Goal: Ask a question

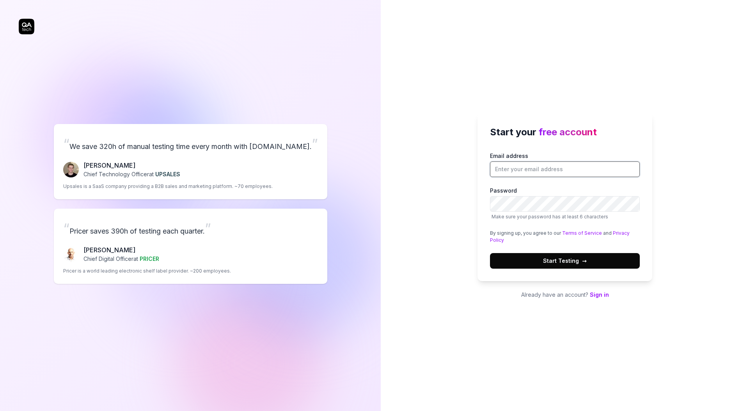
click at [536, 176] on input "Email address" at bounding box center [565, 170] width 150 height 16
paste input "[PERSON_NAME][EMAIL_ADDRESS][PERSON_NAME][DOMAIN_NAME]"
type input "[PERSON_NAME][EMAIL_ADDRESS][PERSON_NAME][DOMAIN_NAME]"
click at [464, 238] on div "Start your free account Email address [PERSON_NAME][EMAIL_ADDRESS][PERSON_NAME]…" at bounding box center [565, 205] width 368 height 411
click at [534, 266] on button "Start Testing →" at bounding box center [565, 261] width 150 height 16
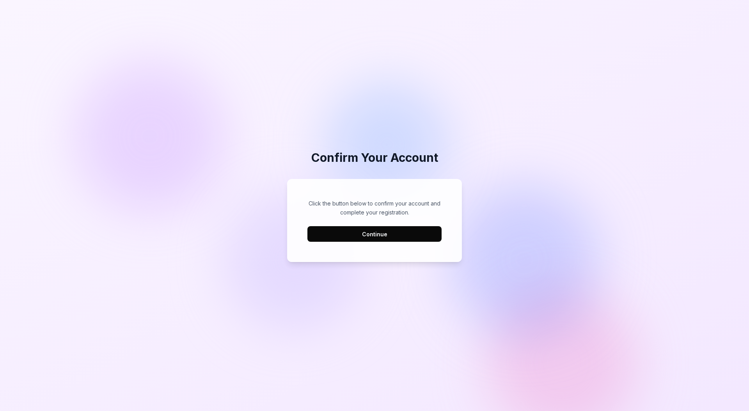
click at [392, 240] on button "Continue" at bounding box center [375, 234] width 134 height 16
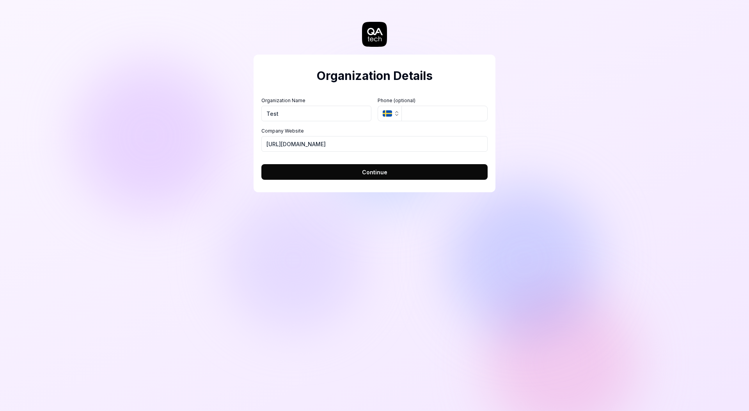
type input "Test"
click at [409, 114] on input "tel" at bounding box center [445, 114] width 86 height 16
click at [344, 167] on button "Continue" at bounding box center [375, 172] width 226 height 16
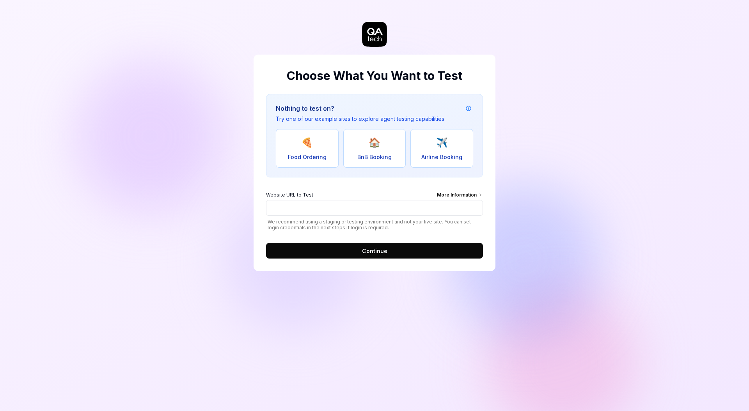
drag, startPoint x: 335, startPoint y: 150, endPoint x: 327, endPoint y: 150, distance: 7.4
click at [331, 150] on button "🍕 Food Ordering" at bounding box center [307, 148] width 63 height 39
type input "https://real-dashdish.vercel.app/"
click at [316, 148] on button "🍕 Food Ordering" at bounding box center [307, 148] width 63 height 39
click at [390, 247] on button "Continue" at bounding box center [374, 251] width 217 height 16
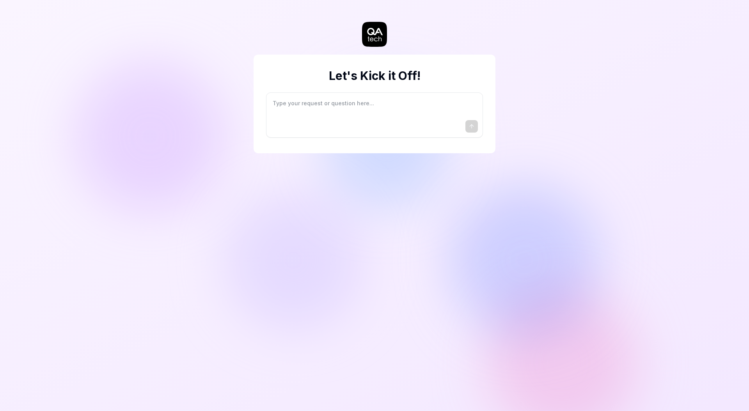
type textarea "*"
type textarea "I"
type textarea "*"
type textarea "I"
type textarea "*"
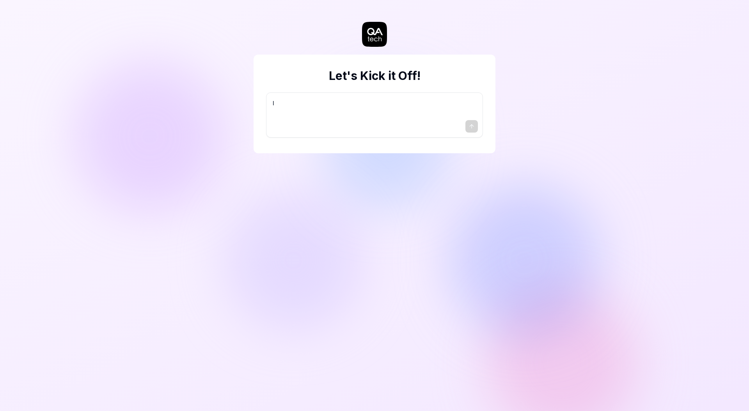
type textarea "I w"
type textarea "*"
type textarea "I wa"
type textarea "*"
type textarea "I wan"
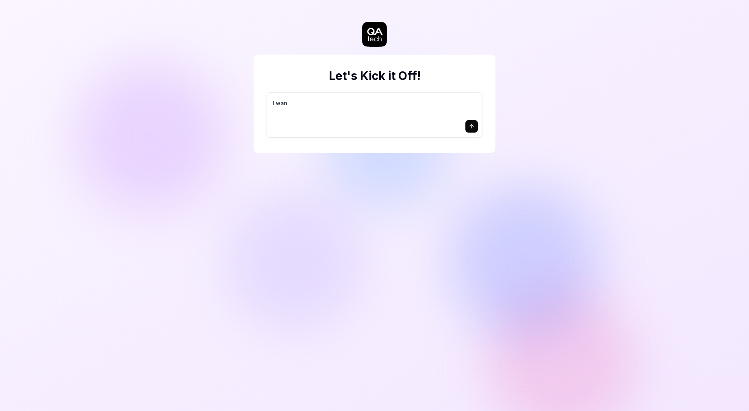
type textarea "*"
type textarea "I want"
type textarea "*"
type textarea "I want"
type textarea "*"
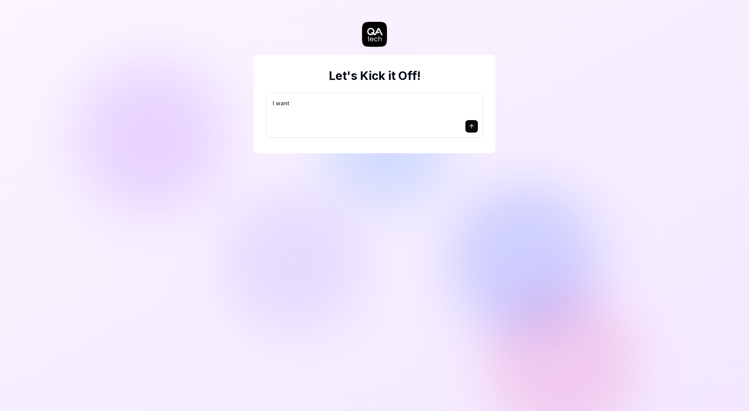
type textarea "I want a"
type textarea "*"
type textarea "I want a"
type textarea "*"
type textarea "I want a g"
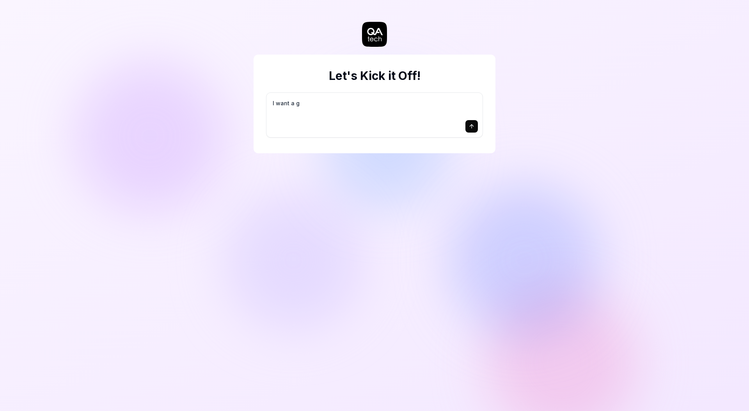
type textarea "*"
type textarea "I want a go"
type textarea "*"
type textarea "I want a goo"
type textarea "*"
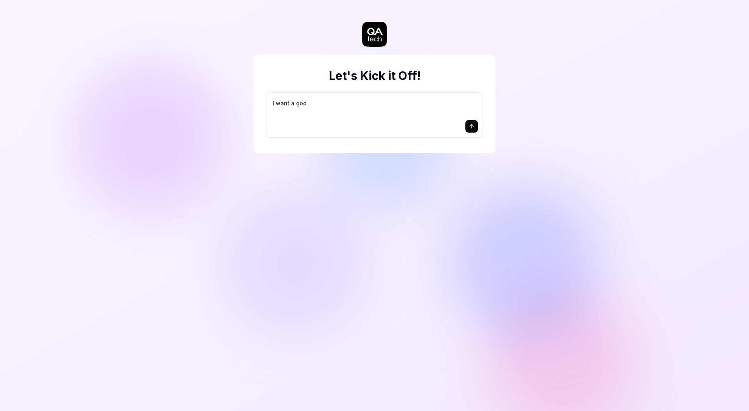
type textarea "I want a good"
type textarea "*"
type textarea "I want a good"
type textarea "*"
type textarea "I want a good t"
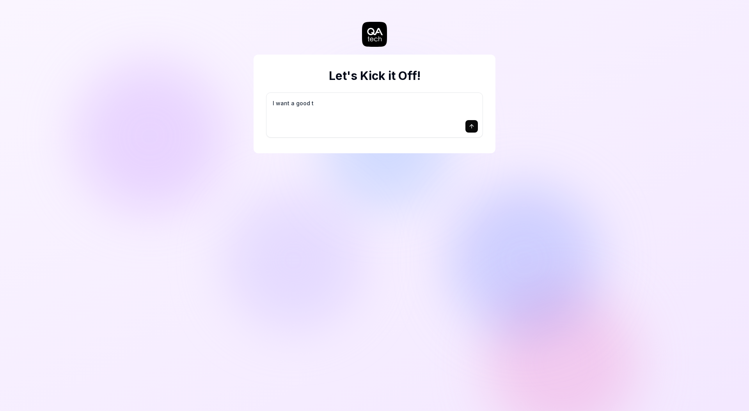
type textarea "*"
type textarea "I want a good te"
type textarea "*"
type textarea "I want a good tes"
type textarea "*"
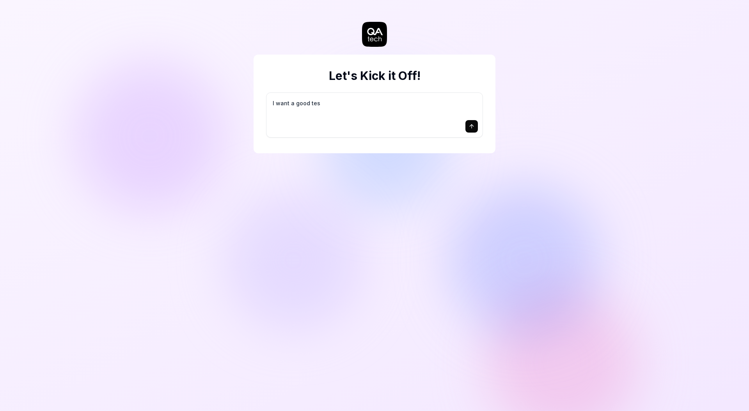
type textarea "I want a good test"
type textarea "*"
type textarea "I want a good test"
type textarea "*"
type textarea "I want a good test s"
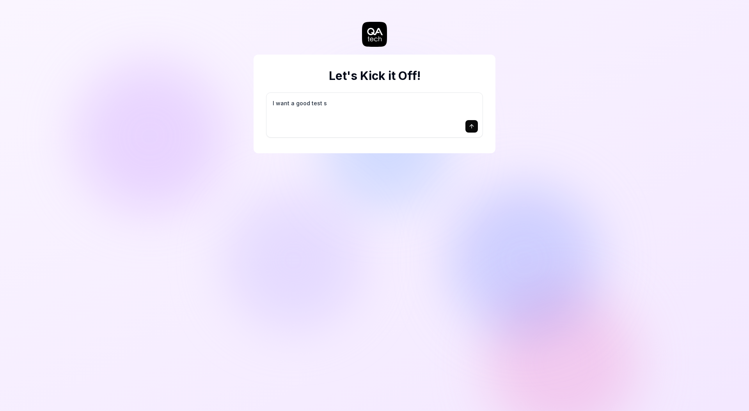
type textarea "*"
type textarea "I want a good test se"
type textarea "*"
type textarea "I want a good test set"
type textarea "*"
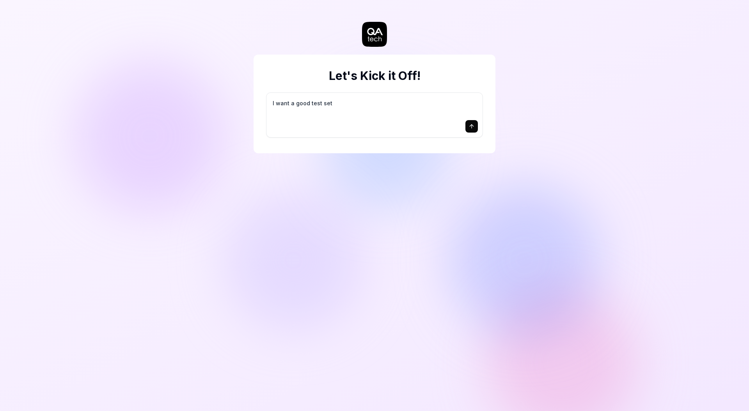
type textarea "I want a good test setu"
type textarea "*"
type textarea "I want a good test setup"
type textarea "*"
type textarea "I want a good test setup"
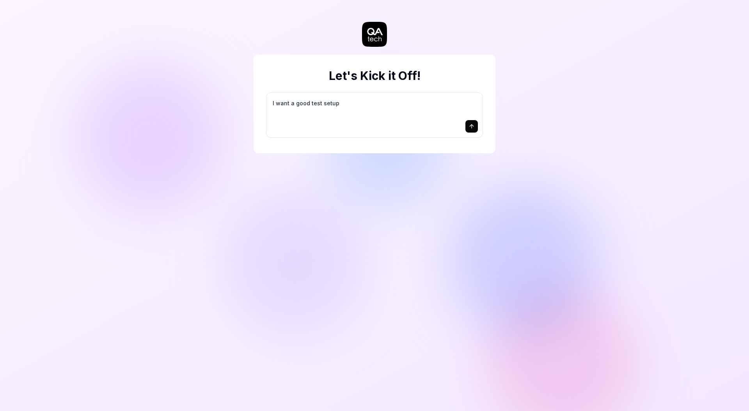
type textarea "*"
type textarea "I want a good test setup f"
type textarea "*"
type textarea "I want a good test setup fo"
type textarea "*"
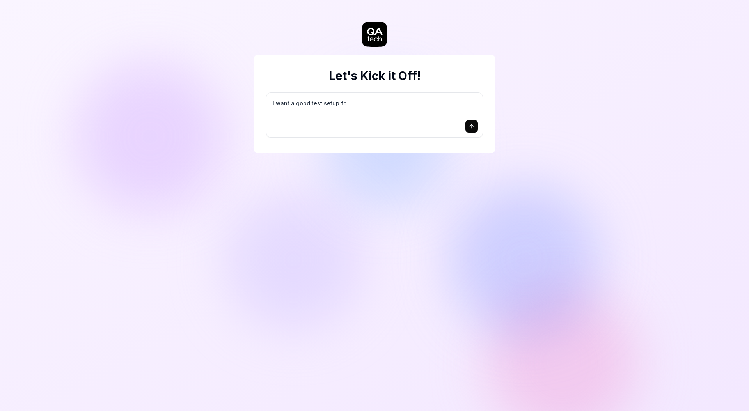
type textarea "I want a good test setup for"
type textarea "*"
type textarea "I want a good test setup for"
type textarea "*"
type textarea "I want a good test setup for m"
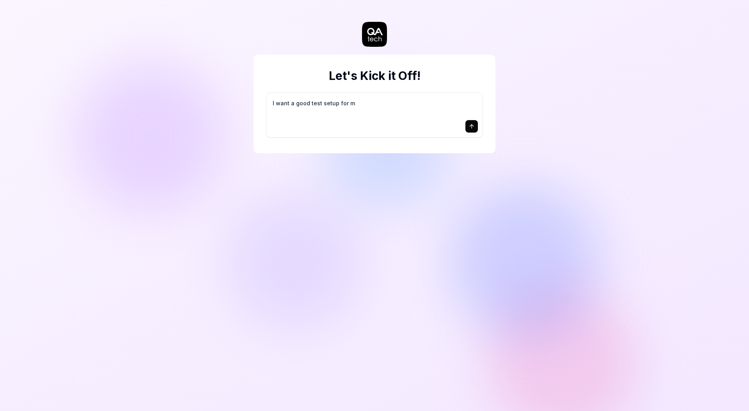
type textarea "*"
type textarea "I want a good test setup for my"
type textarea "*"
type textarea "I want a good test setup for my"
type textarea "*"
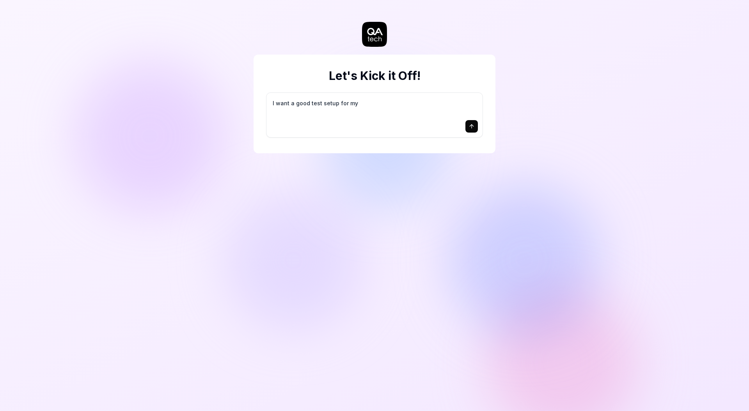
type textarea "I want a good test setup for my s"
type textarea "*"
type textarea "I want a good test setup for my si"
type textarea "*"
type textarea "I want a good test setup for my sit"
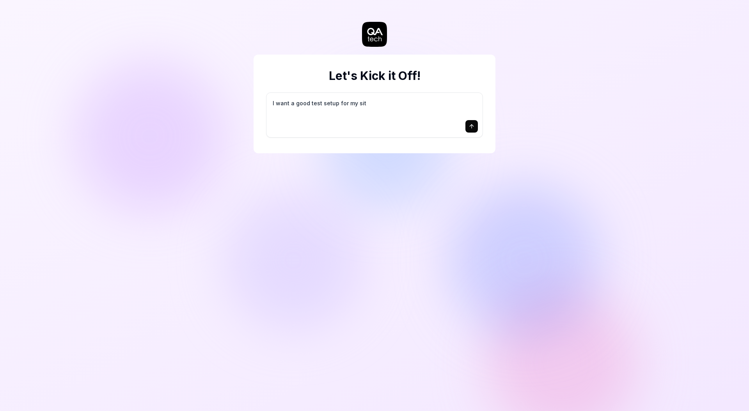
type textarea "*"
type textarea "I want a good test setup for my site"
type textarea "*"
type textarea "I want a good test setup for my site"
type textarea "*"
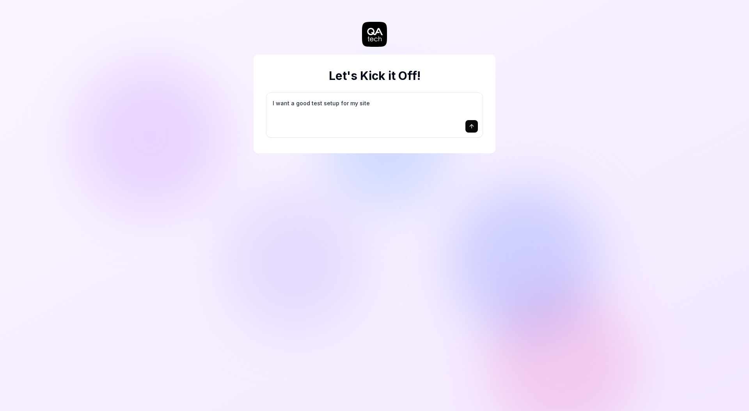
type textarea "I want a good test setup for my site -"
type textarea "*"
type textarea "I want a good test setup for my site -"
type textarea "*"
type textarea "I want a good test setup for my site - h"
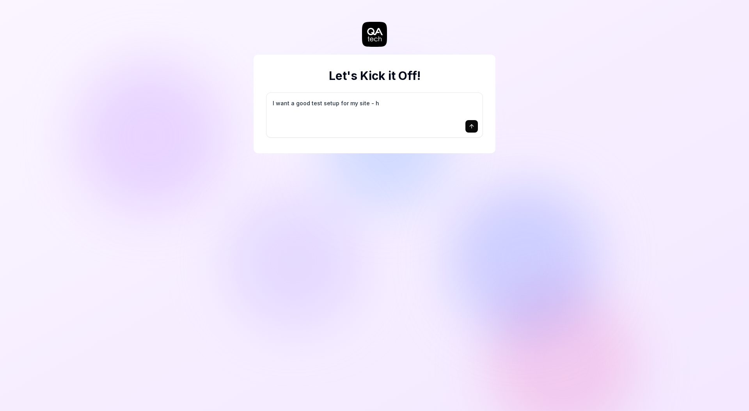
type textarea "*"
type textarea "I want a good test setup for my site - he"
type textarea "*"
type textarea "I want a good test setup for my site - hel"
type textarea "*"
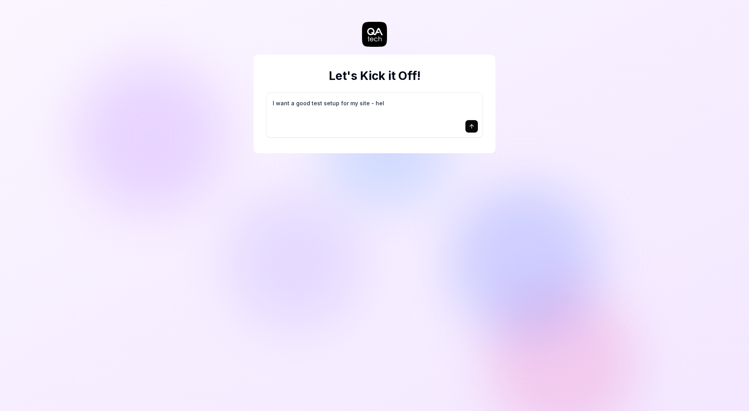
type textarea "I want a good test setup for my site - help"
type textarea "*"
type textarea "I want a good test setup for my site - help"
type textarea "*"
type textarea "I want a good test setup for my site - help m"
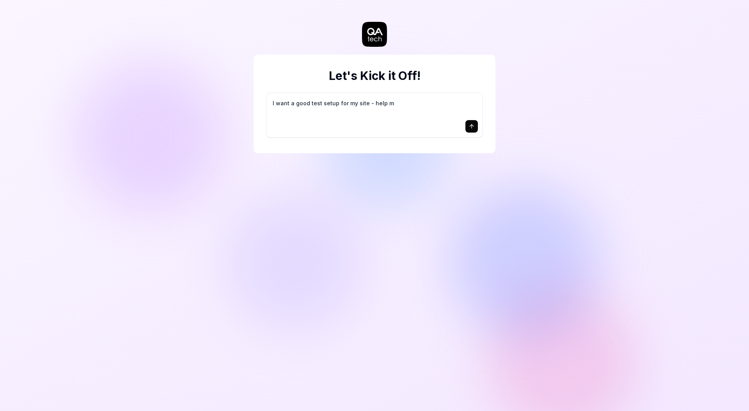
type textarea "*"
type textarea "I want a good test setup for my site - help me"
type textarea "*"
type textarea "I want a good test setup for my site - help me"
type textarea "*"
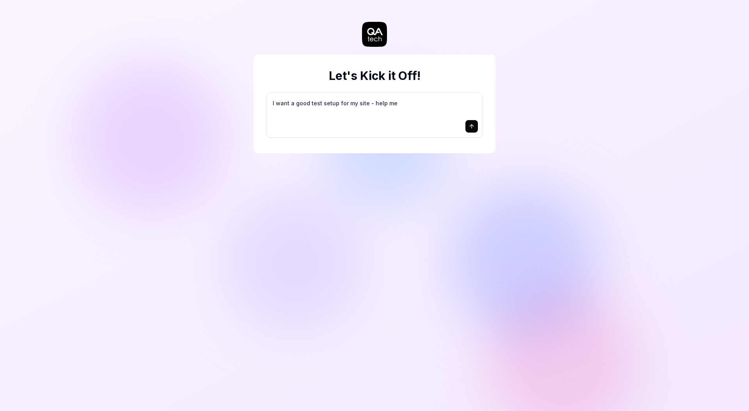
type textarea "I want a good test setup for my site - help me c"
type textarea "*"
type textarea "I want a good test setup for my site - help me cr"
type textarea "*"
type textarea "I want a good test setup for my site - help me cre"
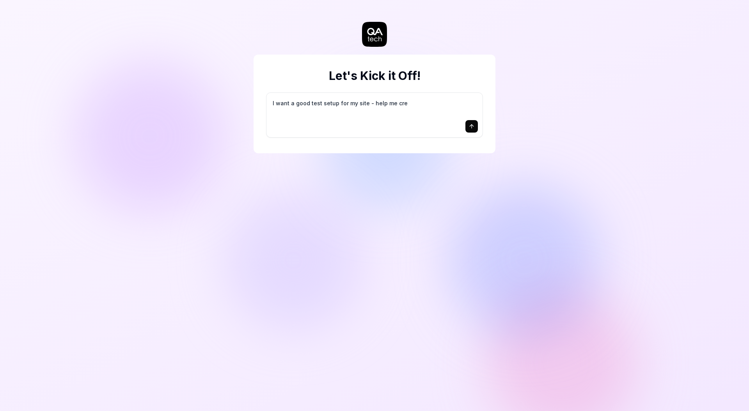
type textarea "*"
type textarea "I want a good test setup for my site - help me crea"
type textarea "*"
type textarea "I want a good test setup for my site - help me creat"
type textarea "*"
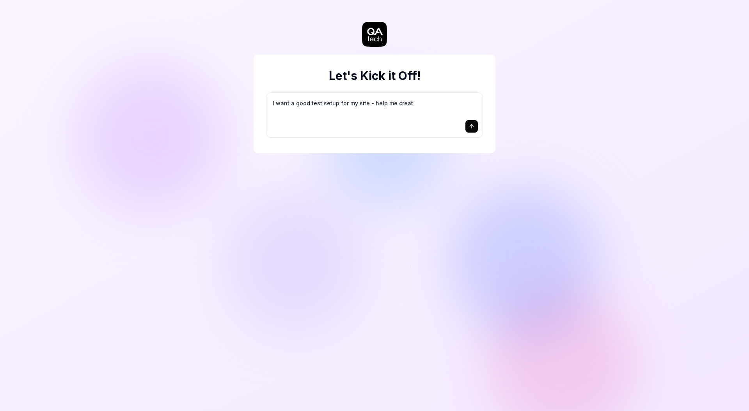
type textarea "I want a good test setup for my site - help me create"
type textarea "*"
type textarea "I want a good test setup for my site - help me create"
type textarea "*"
type textarea "I want a good test setup for my site - help me create t"
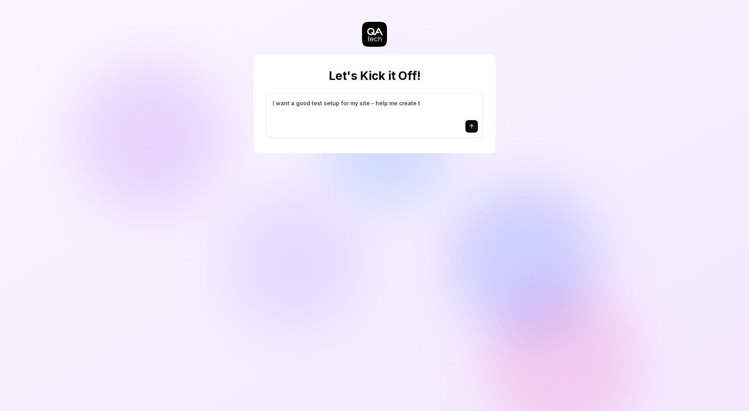
type textarea "*"
type textarea "I want a good test setup for my site - help me create th"
type textarea "*"
type textarea "I want a good test setup for my site - help me create the"
type textarea "*"
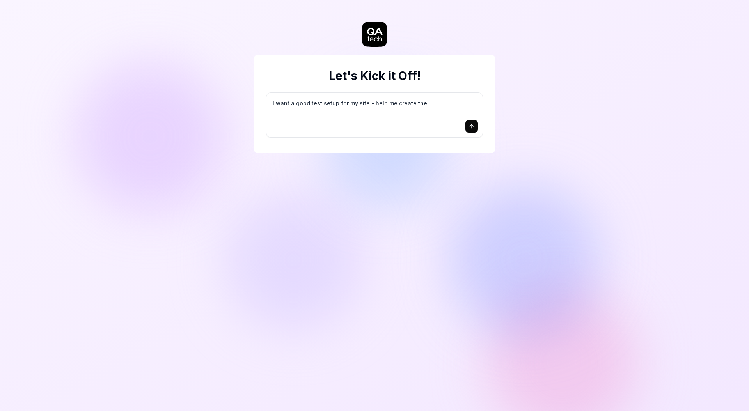
type textarea "I want a good test setup for my site - help me create the"
type textarea "*"
type textarea "I want a good test setup for my site - help me create the f"
type textarea "*"
type textarea "I want a good test setup for my site - help me create the fi"
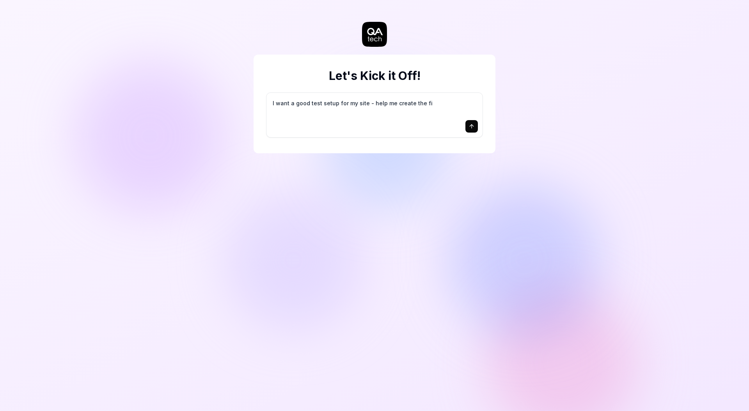
type textarea "*"
type textarea "I want a good test setup for my site - help me create the fir"
type textarea "*"
type textarea "I want a good test setup for my site - help me create the firs"
type textarea "*"
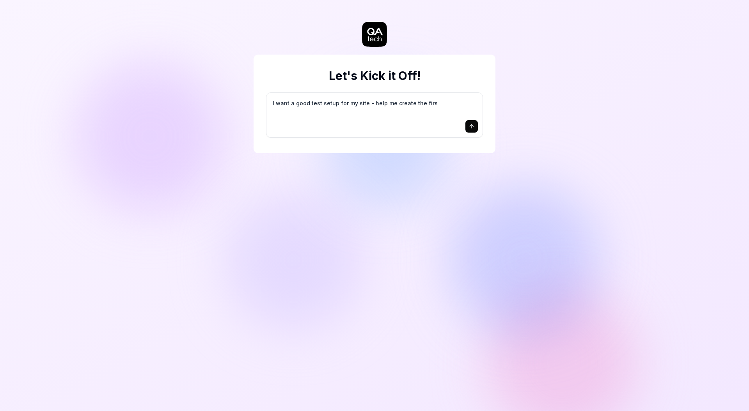
type textarea "I want a good test setup for my site - help me create the first"
type textarea "*"
type textarea "I want a good test setup for my site - help me create the first"
type textarea "*"
type textarea "I want a good test setup for my site - help me create the first 3"
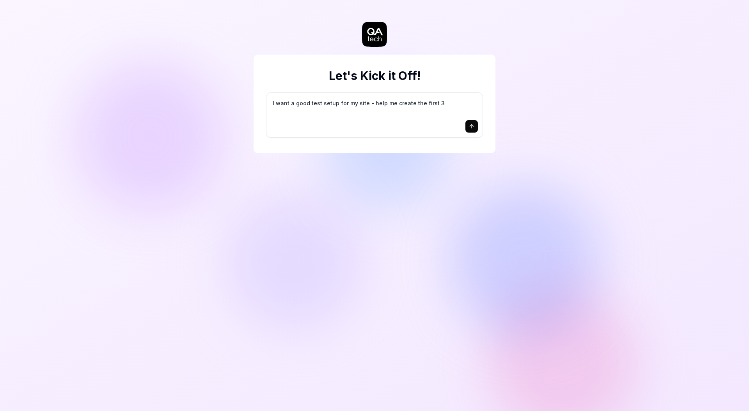
type textarea "*"
type textarea "I want a good test setup for my site - help me create the first 3-"
type textarea "*"
type textarea "I want a good test setup for my site - help me create the first 3-5"
type textarea "*"
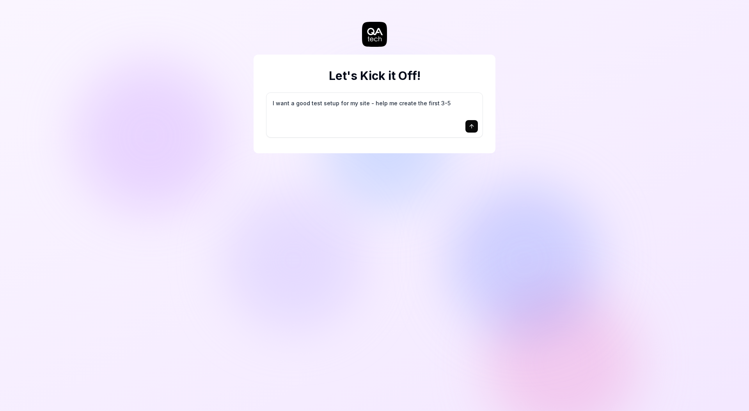
type textarea "I want a good test setup for my site - help me create the first 3-5"
type textarea "*"
type textarea "I want a good test setup for my site - help me create the first 3-5 t"
type textarea "*"
type textarea "I want a good test setup for my site - help me create the first 3-5 te"
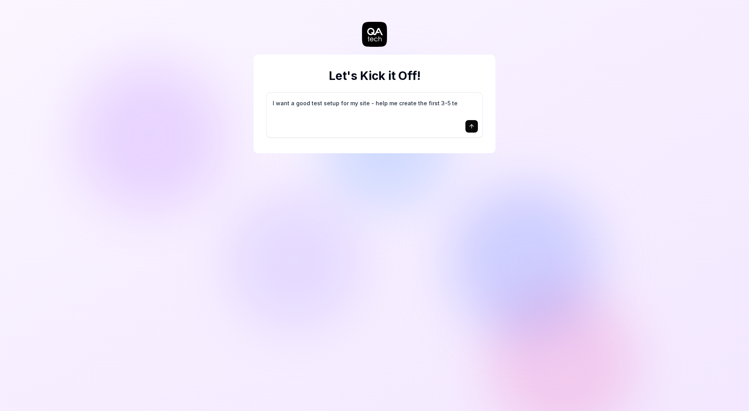
type textarea "*"
type textarea "I want a good test setup for my site - help me create the first 3-5 tes"
type textarea "*"
type textarea "I want a good test setup for my site - help me create the first 3-5 test"
type textarea "*"
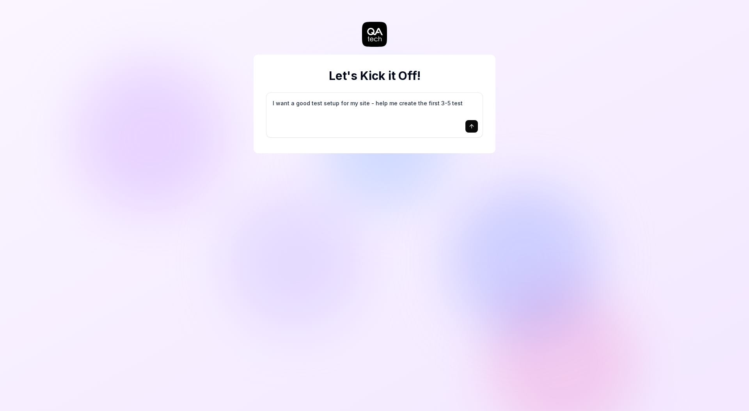
type textarea "I want a good test setup for my site - help me create the first 3-5 test"
type textarea "*"
type textarea "I want a good test setup for my site - help me create the first 3-5 test c"
type textarea "*"
type textarea "I want a good test setup for my site - help me create the first 3-5 test ca"
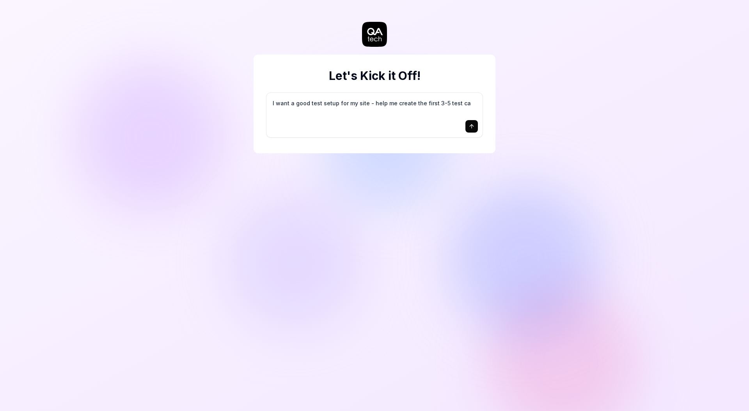
type textarea "*"
type textarea "I want a good test setup for my site - help me create the first 3-5 test cas"
type textarea "*"
type textarea "I want a good test setup for my site - help me create the first 3-5 test case"
type textarea "*"
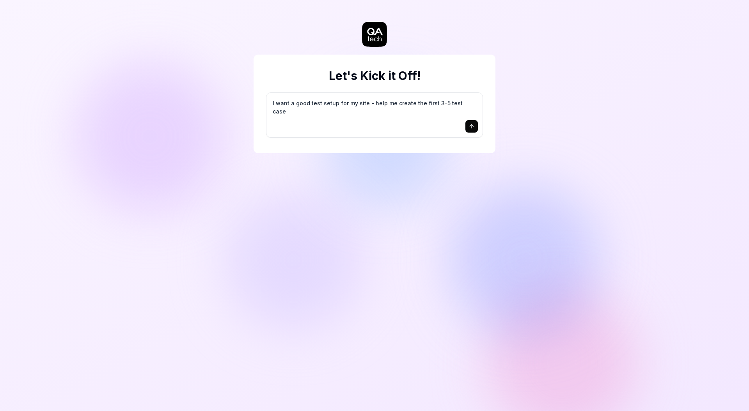
type textarea "I want a good test setup for my site - help me create the first 3-5 test cases"
click at [471, 124] on icon "submit" at bounding box center [472, 126] width 6 height 6
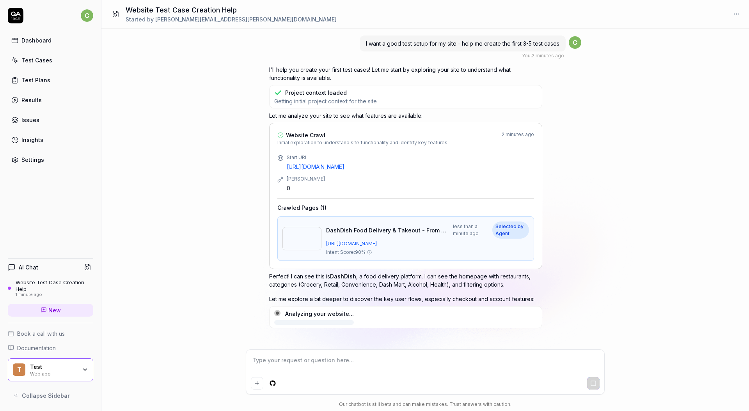
scroll to position [11, 0]
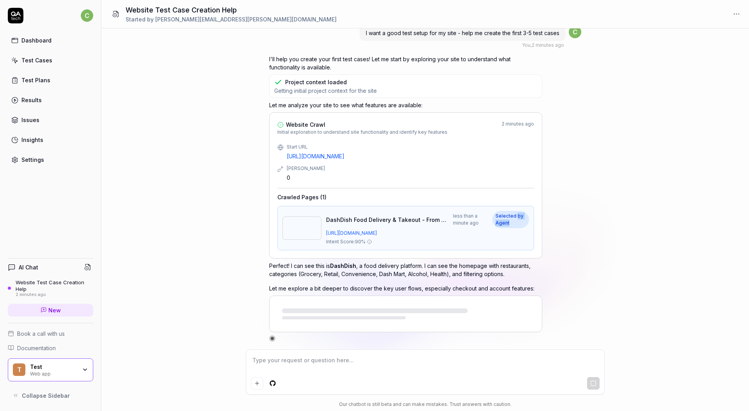
drag, startPoint x: 497, startPoint y: 221, endPoint x: 544, endPoint y: 217, distance: 47.4
click at [529, 219] on span "Selected by Agent" at bounding box center [511, 219] width 37 height 17
click at [637, 225] on div "I want a good test setup for my site - help me create the first 3-5 test cases …" at bounding box center [425, 188] width 648 height 321
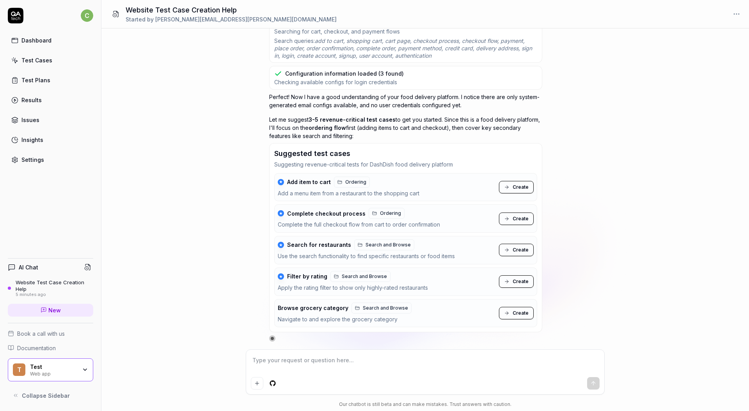
scroll to position [0, 0]
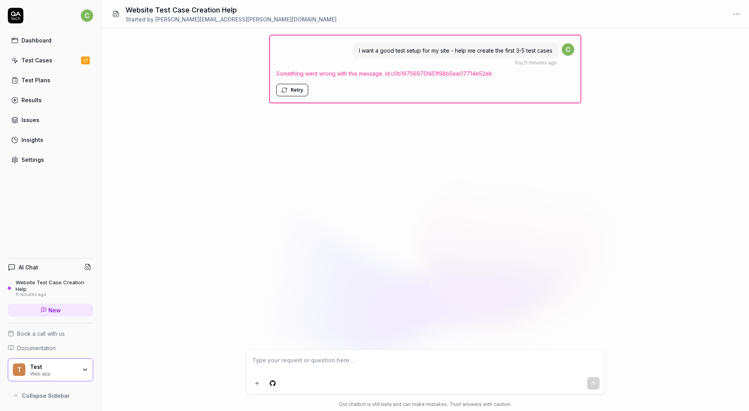
type textarea "*"
click at [210, 64] on div "I want a good test setup for my site - help me create the first 3-5 test cases …" at bounding box center [425, 188] width 648 height 321
click at [291, 91] on button "Retry" at bounding box center [292, 90] width 32 height 12
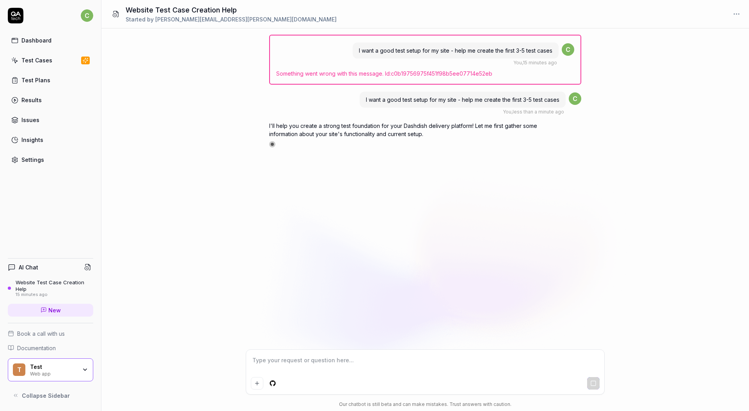
type textarea "*"
